Goal: Task Accomplishment & Management: Manage account settings

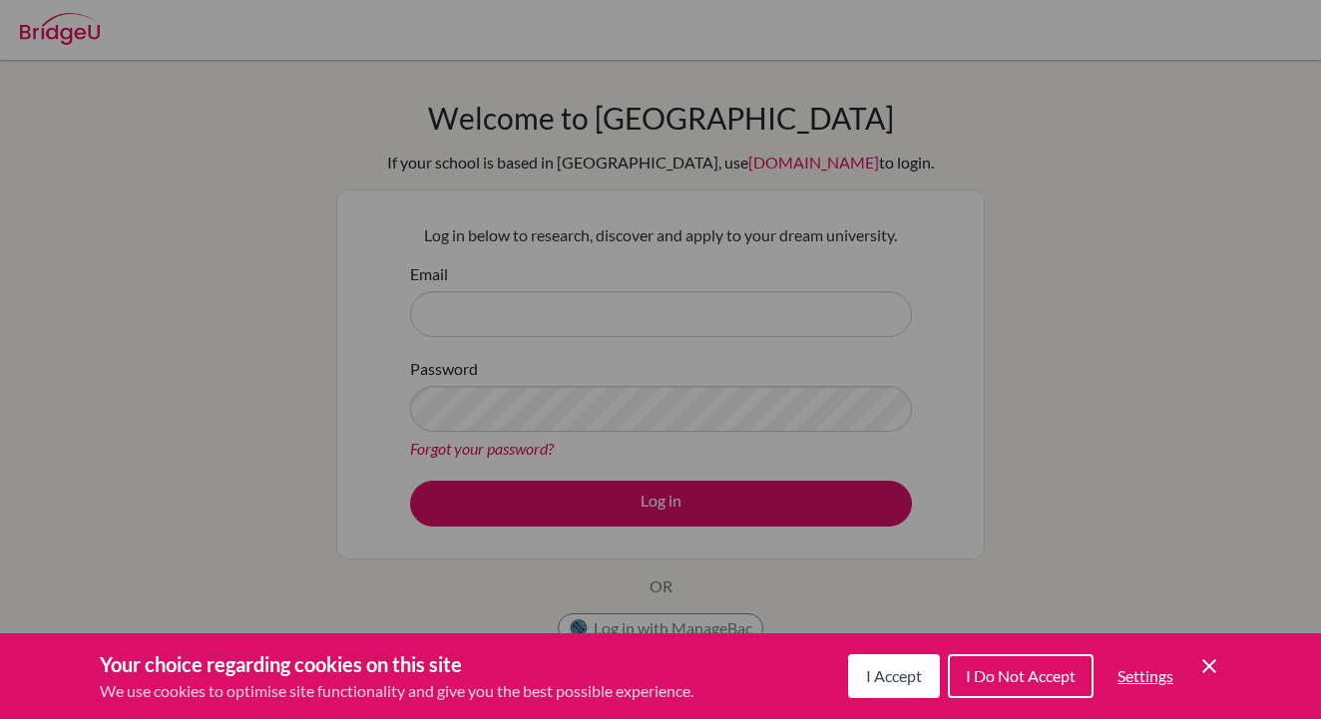
click at [874, 676] on span "I Accept" at bounding box center [894, 675] width 56 height 19
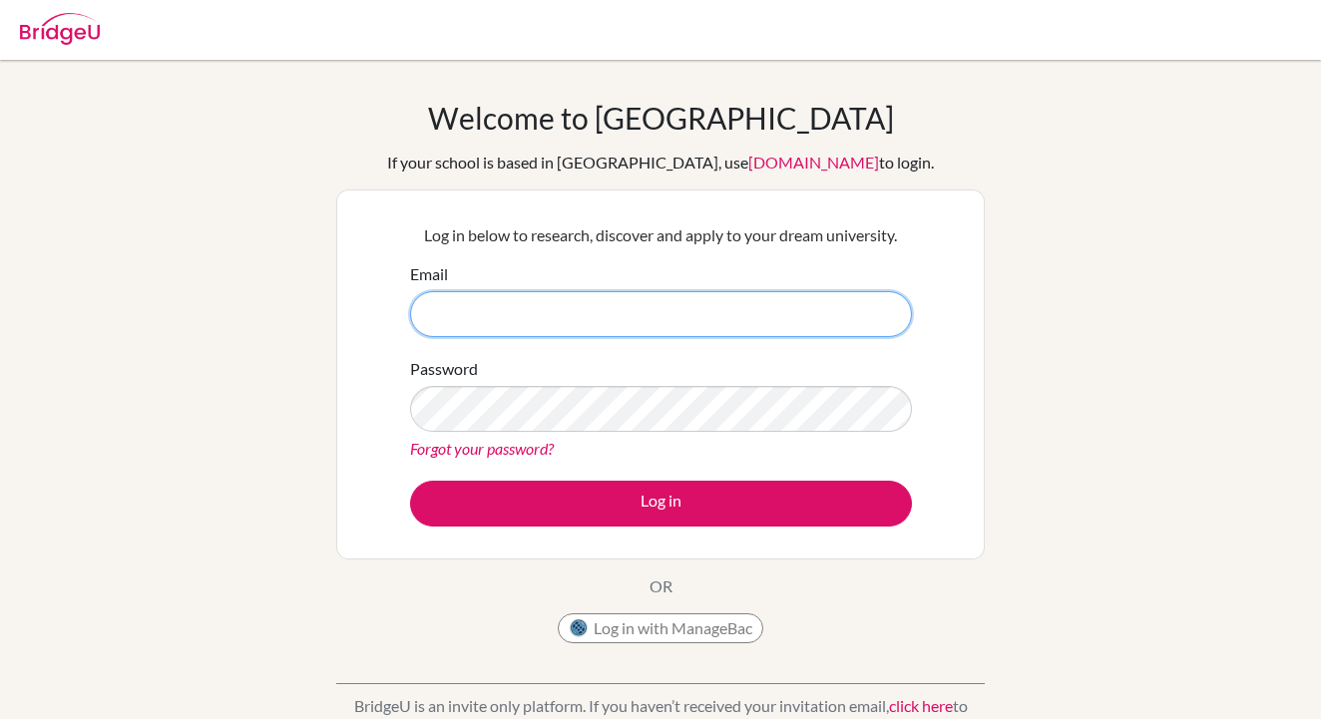
click at [454, 302] on input "Email" at bounding box center [661, 314] width 502 height 46
type input "DIA220165@diaestudents.com"
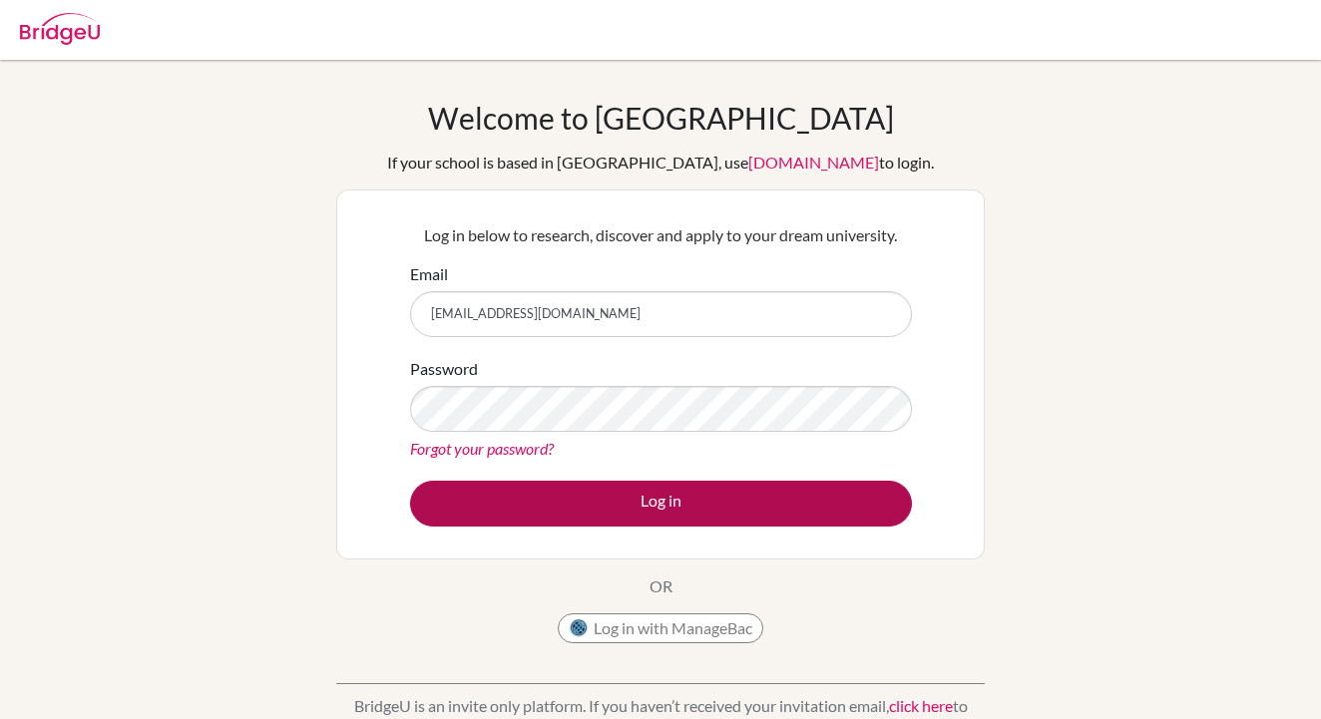
click at [577, 489] on button "Log in" at bounding box center [661, 504] width 502 height 46
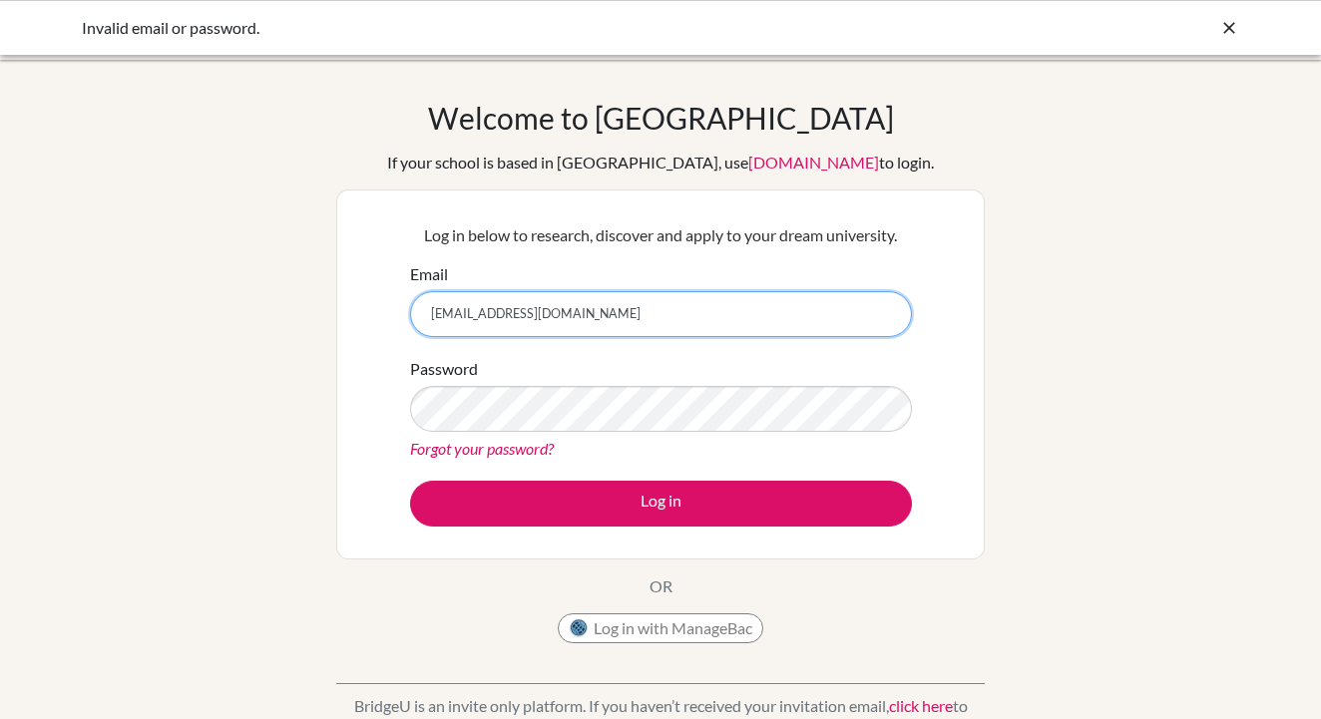
type input "[EMAIL_ADDRESS][DOMAIN_NAME]"
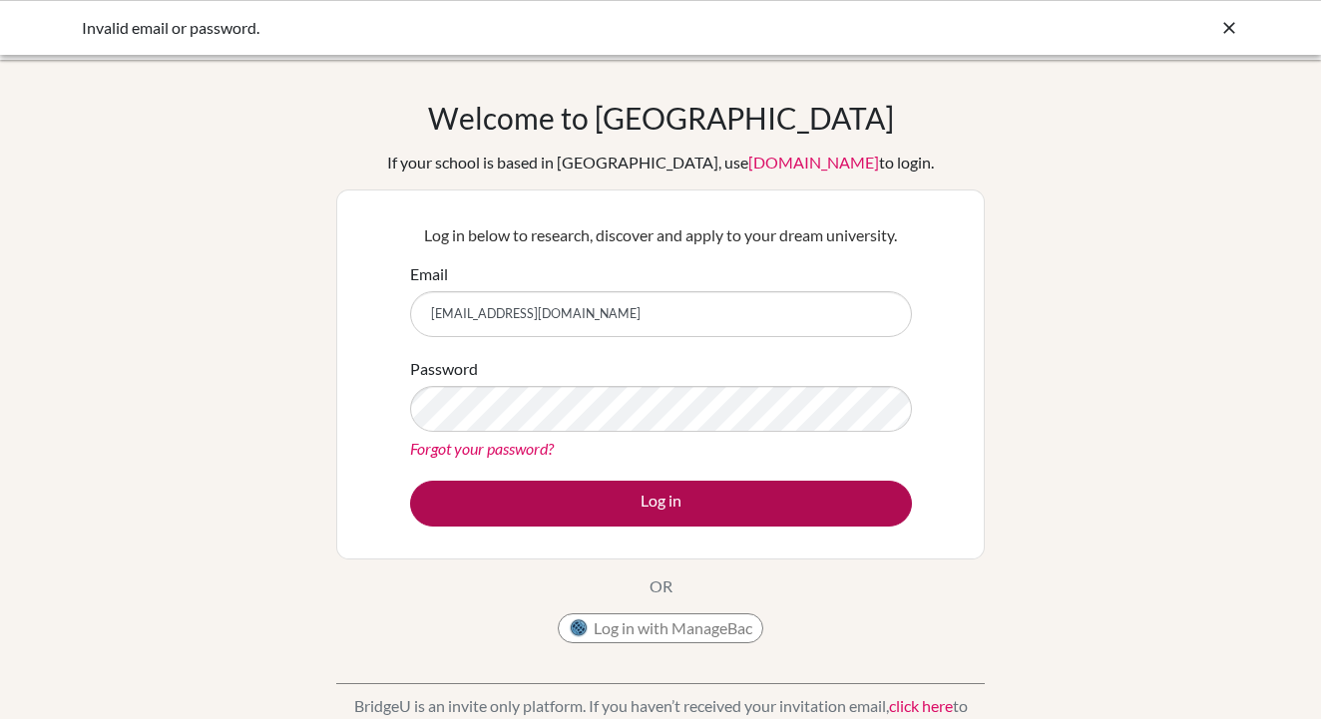
click at [772, 511] on button "Log in" at bounding box center [661, 504] width 502 height 46
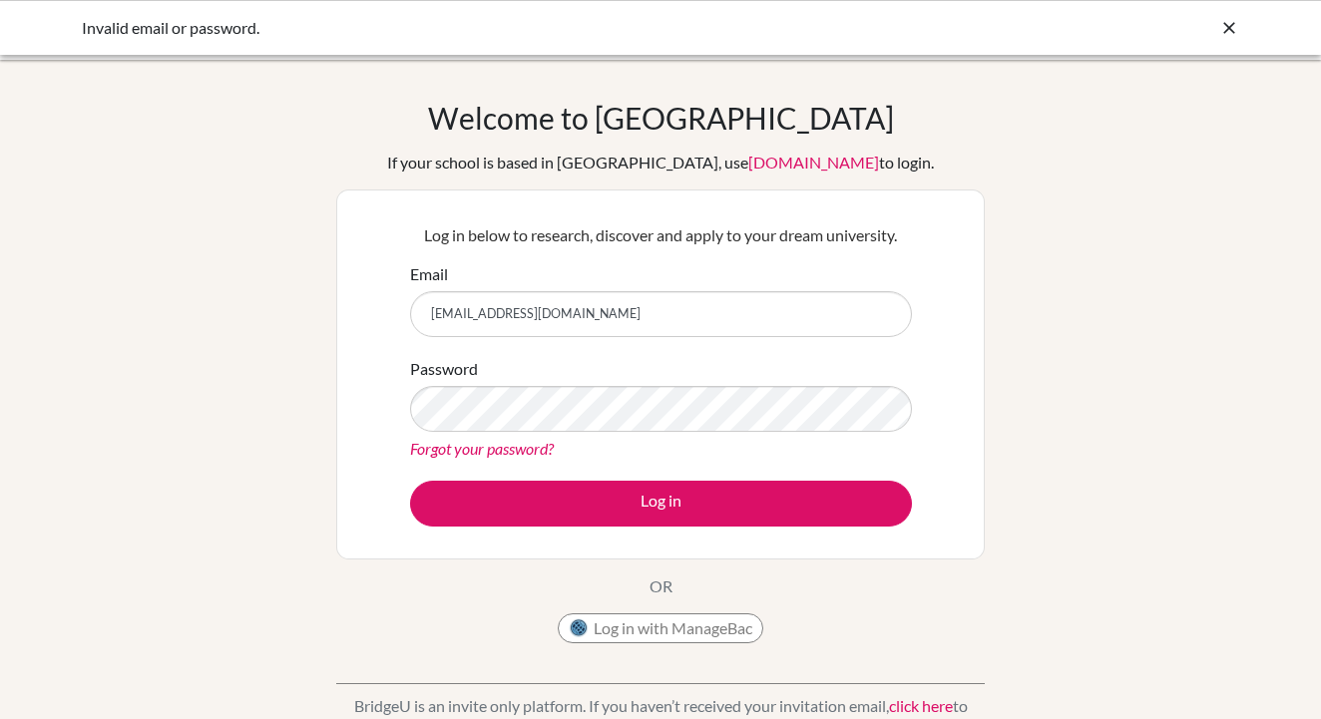
click at [713, 623] on button "Log in with ManageBac" at bounding box center [660, 628] width 205 height 30
click at [710, 624] on button "Log in with ManageBac" at bounding box center [660, 628] width 205 height 30
